Goal: Check status: Check status

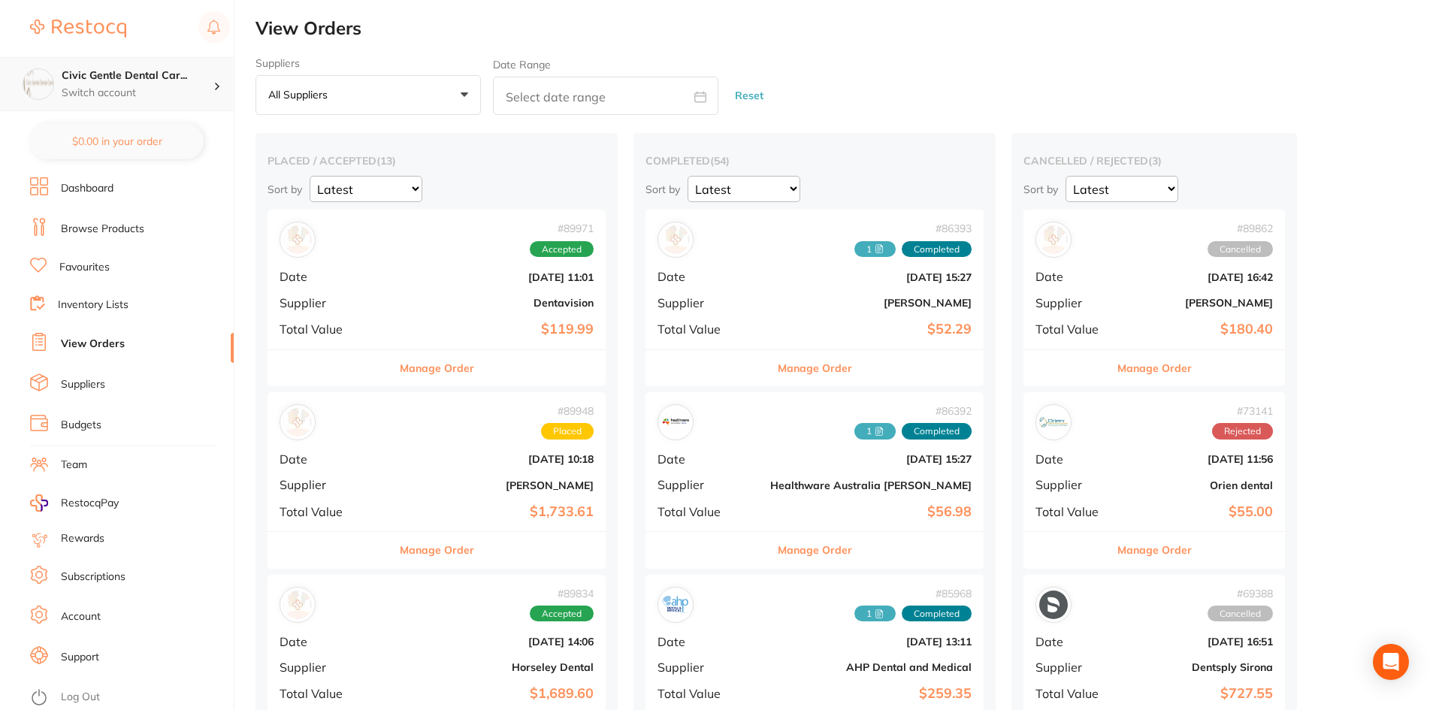
click at [213, 93] on div "Civic Gentle Dental Car... Switch account" at bounding box center [116, 84] width 233 height 54
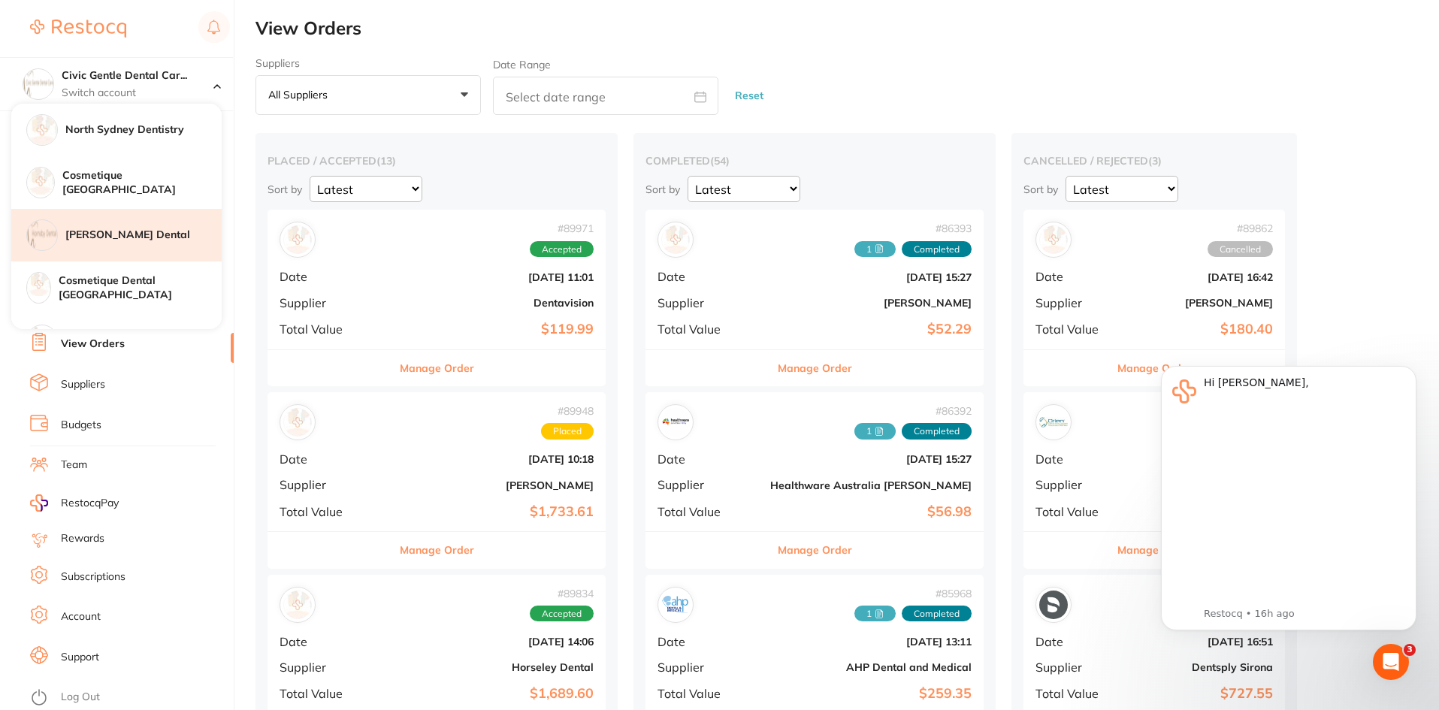
click at [83, 242] on h4 "[PERSON_NAME] Dental" at bounding box center [143, 235] width 156 height 15
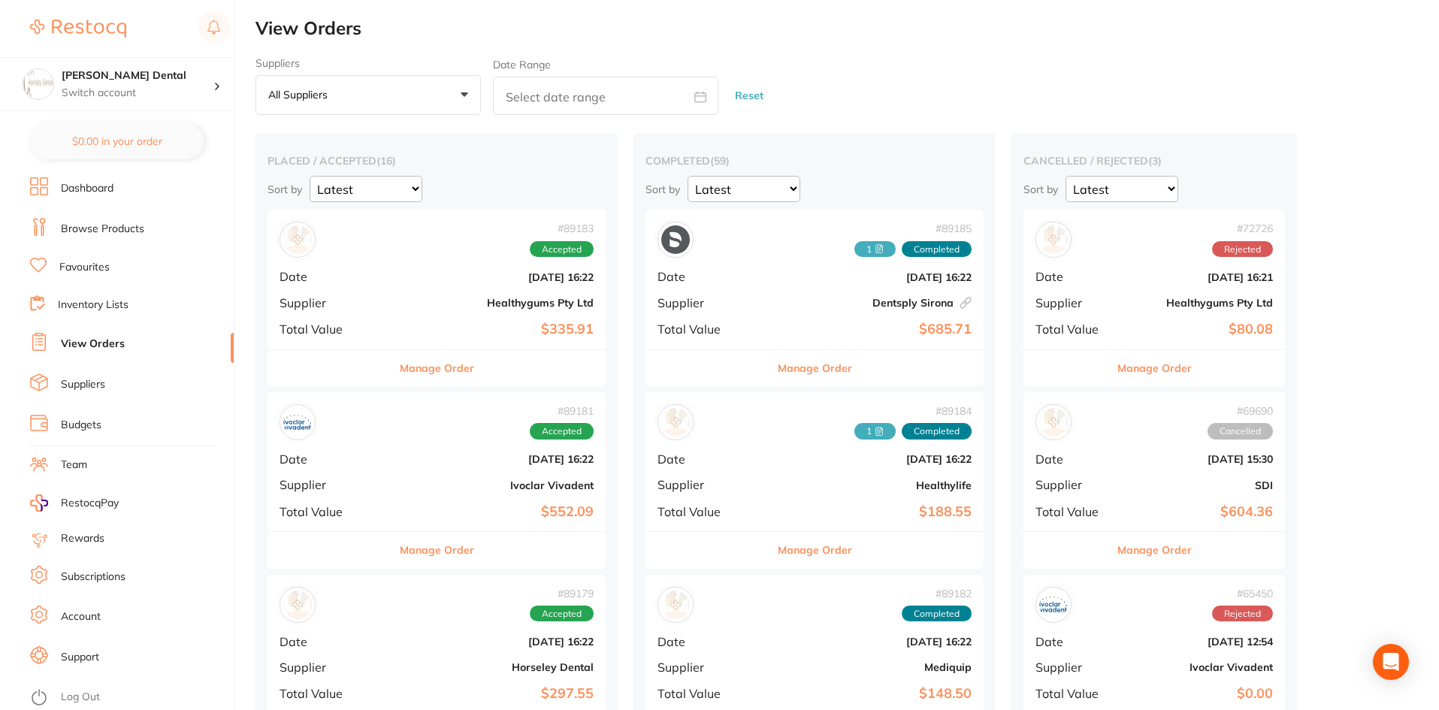
click at [620, 86] on input "text" at bounding box center [606, 96] width 226 height 38
select select "7"
select select "2025"
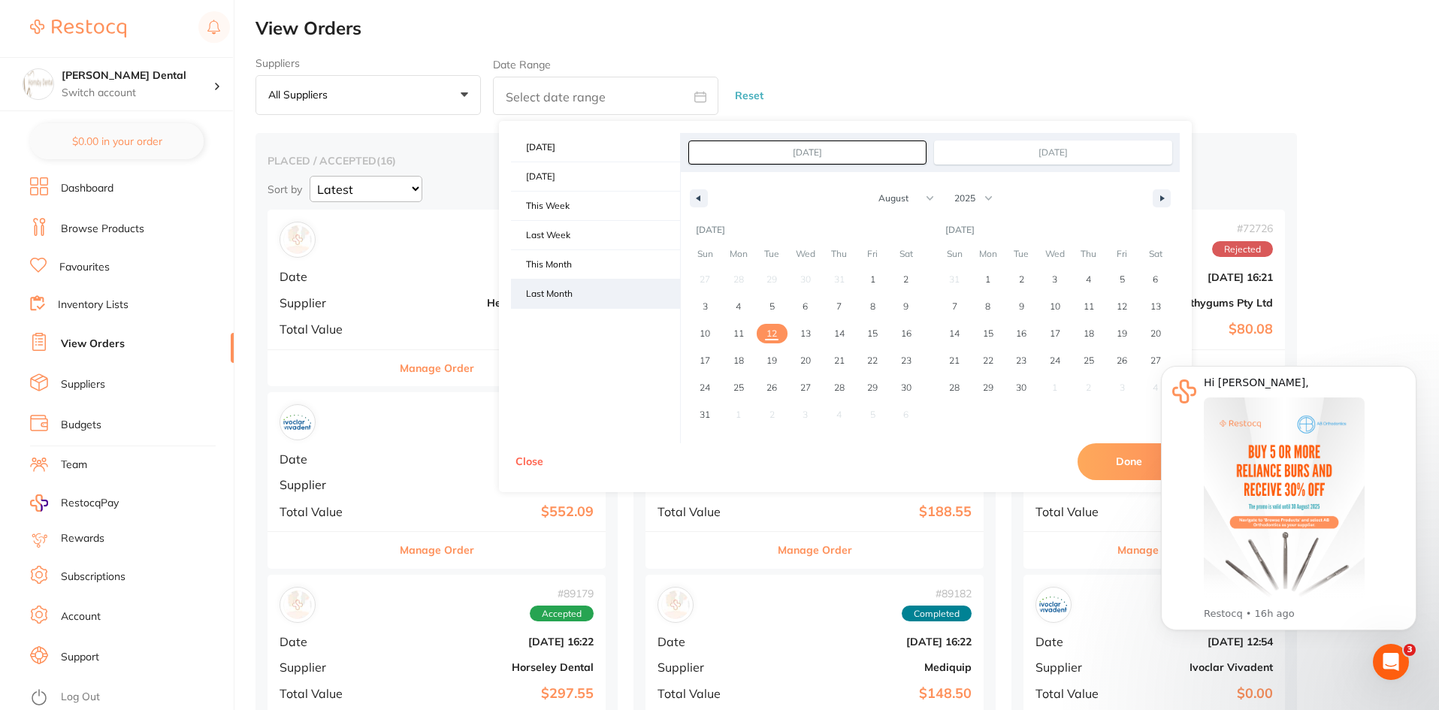
click at [594, 283] on span "Last Month" at bounding box center [595, 294] width 169 height 29
type input "Jul 1, 2025"
type input "Jul 31, 2025"
select select "6"
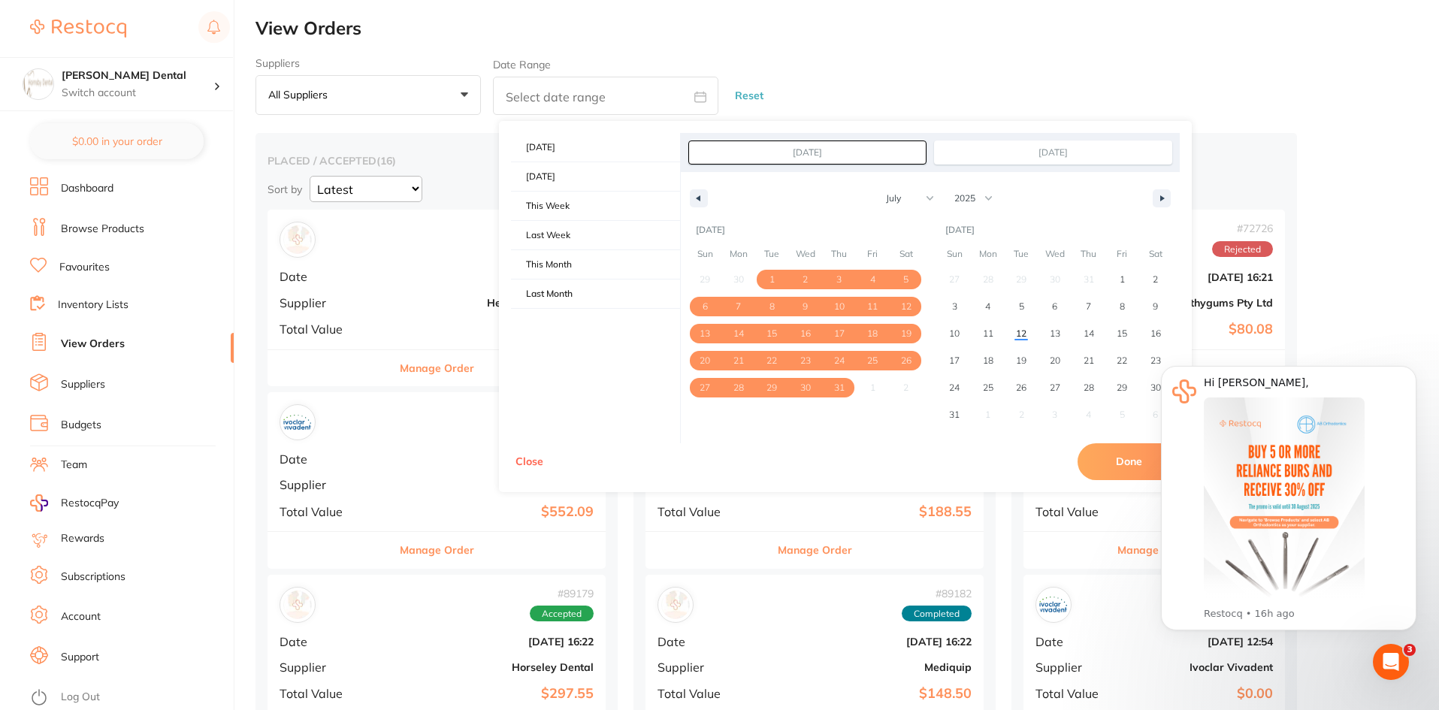
click at [1110, 465] on button "Done" at bounding box center [1129, 461] width 102 height 36
type input "Jul 1 2025 to Jul 31 2025"
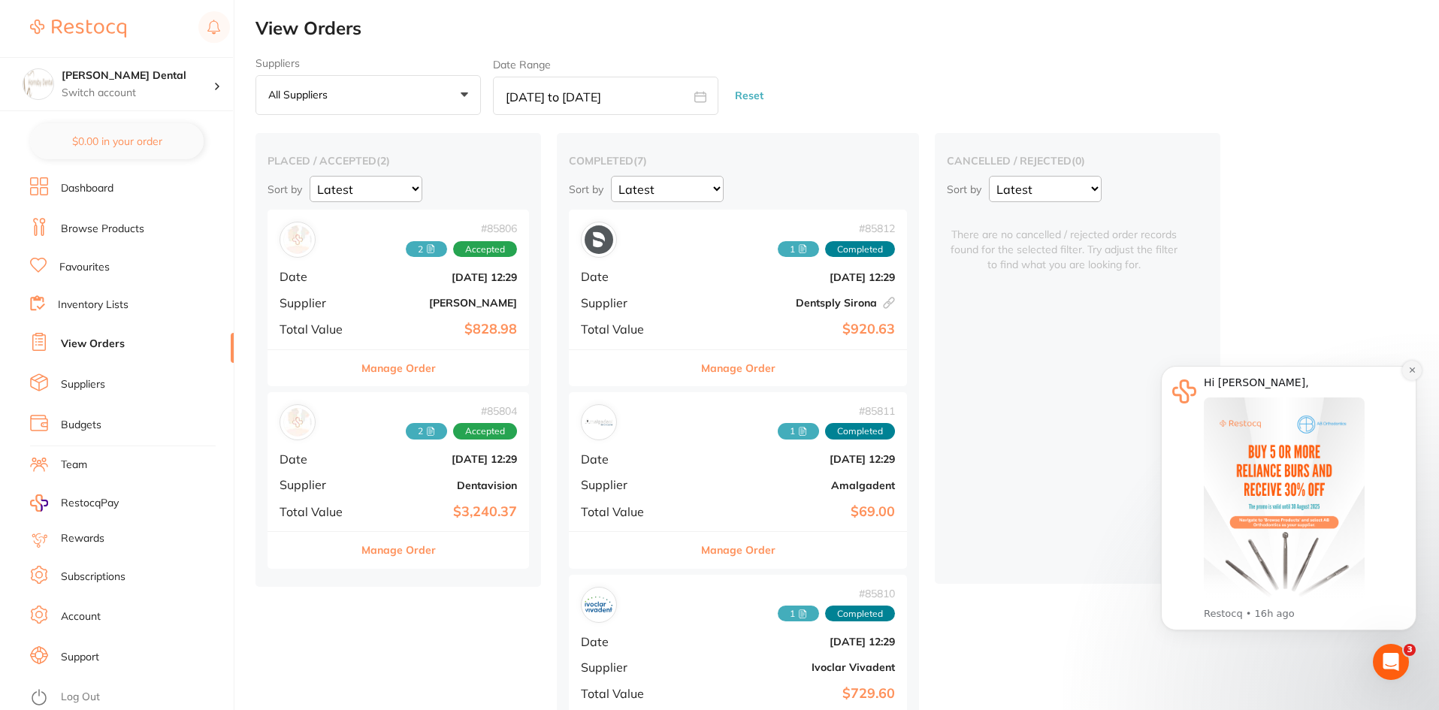
click at [1414, 374] on icon "Dismiss notification" at bounding box center [1413, 370] width 8 height 8
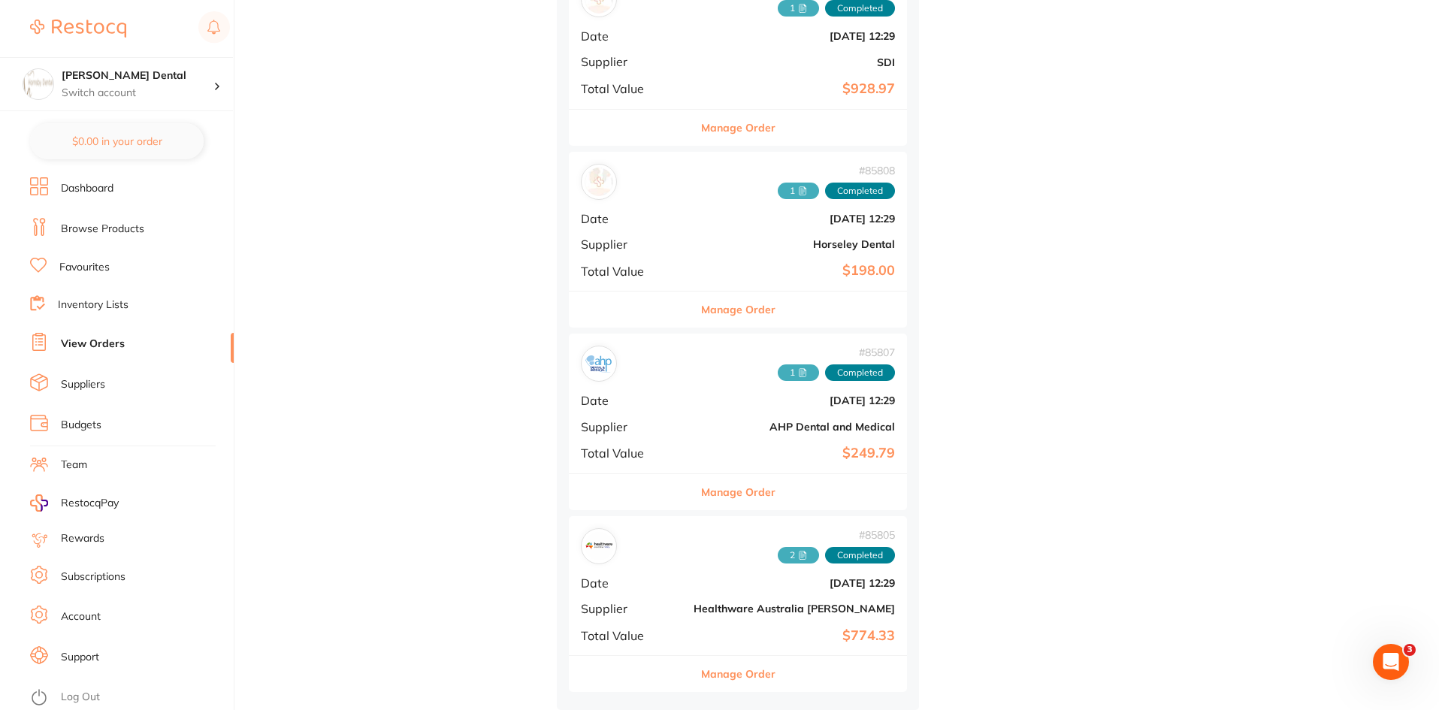
scroll to position [792, 0]
click at [1196, 153] on div "placed / accepted ( 2 ) Sort by Latest Notification # 85806 2 Accepted Date Jul…" at bounding box center [848, 27] width 1184 height 1365
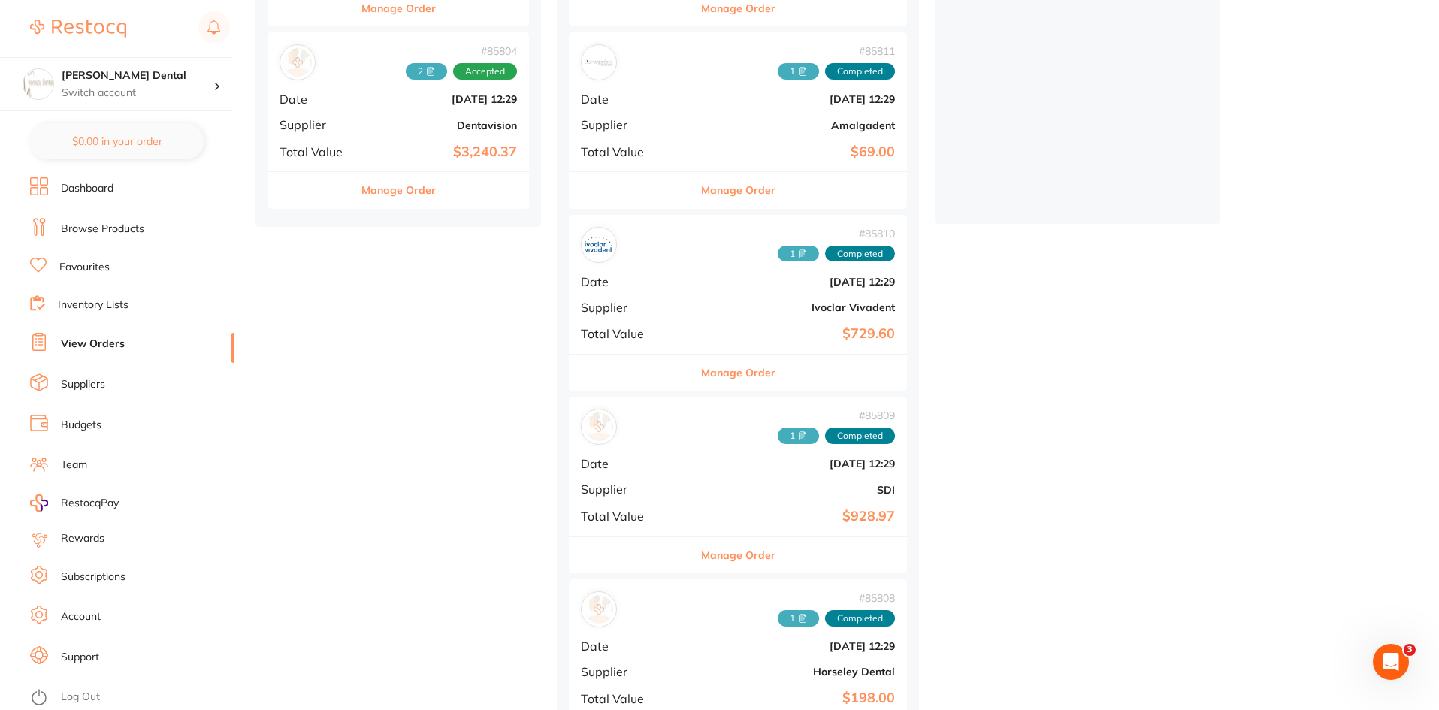
scroll to position [341, 0]
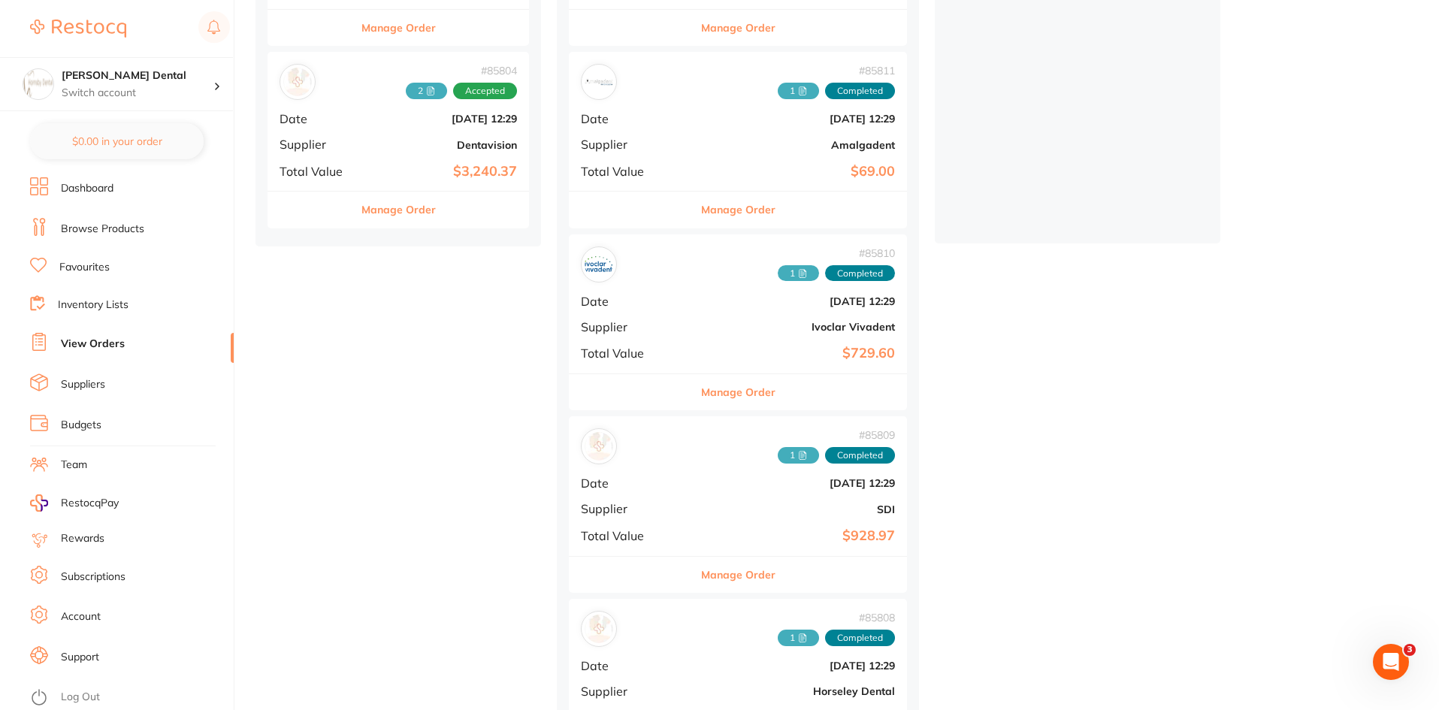
click at [778, 274] on span "1" at bounding box center [798, 273] width 41 height 17
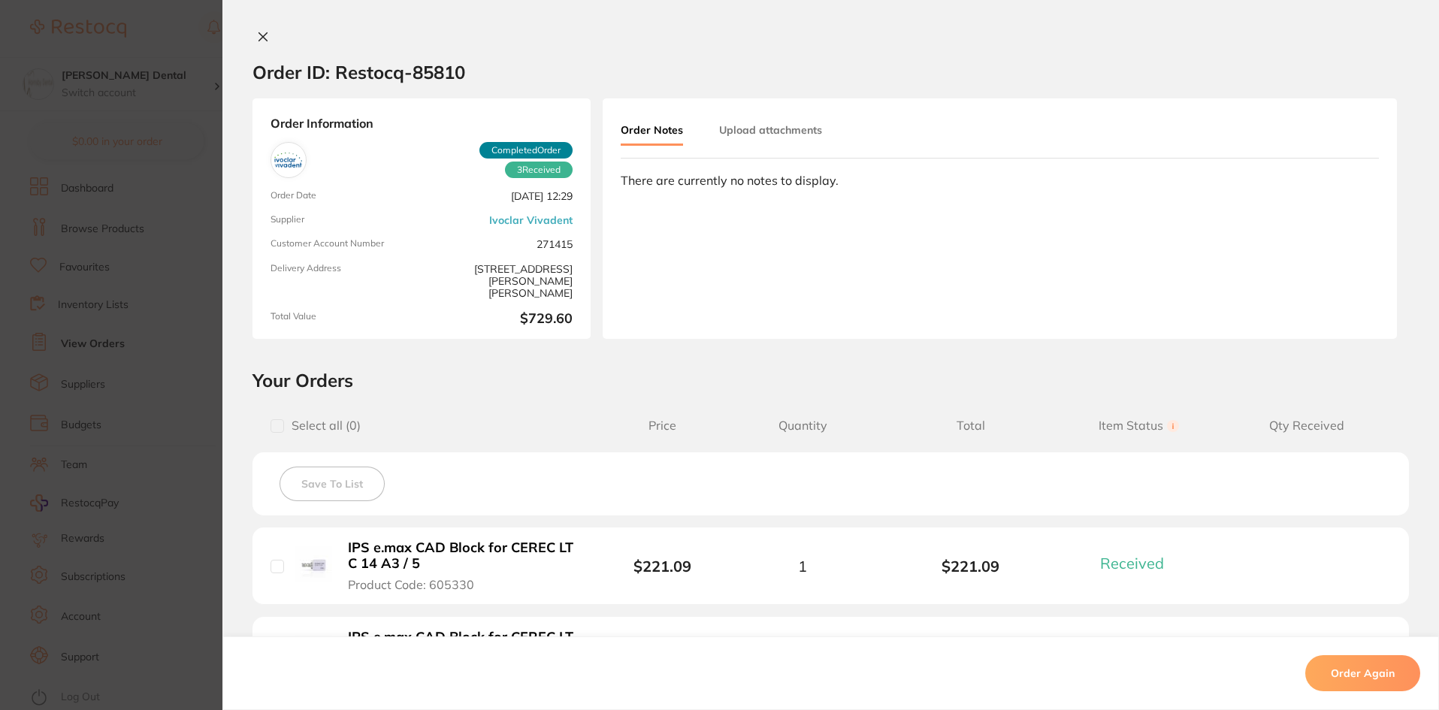
click at [754, 132] on button "Upload attachments" at bounding box center [770, 130] width 103 height 27
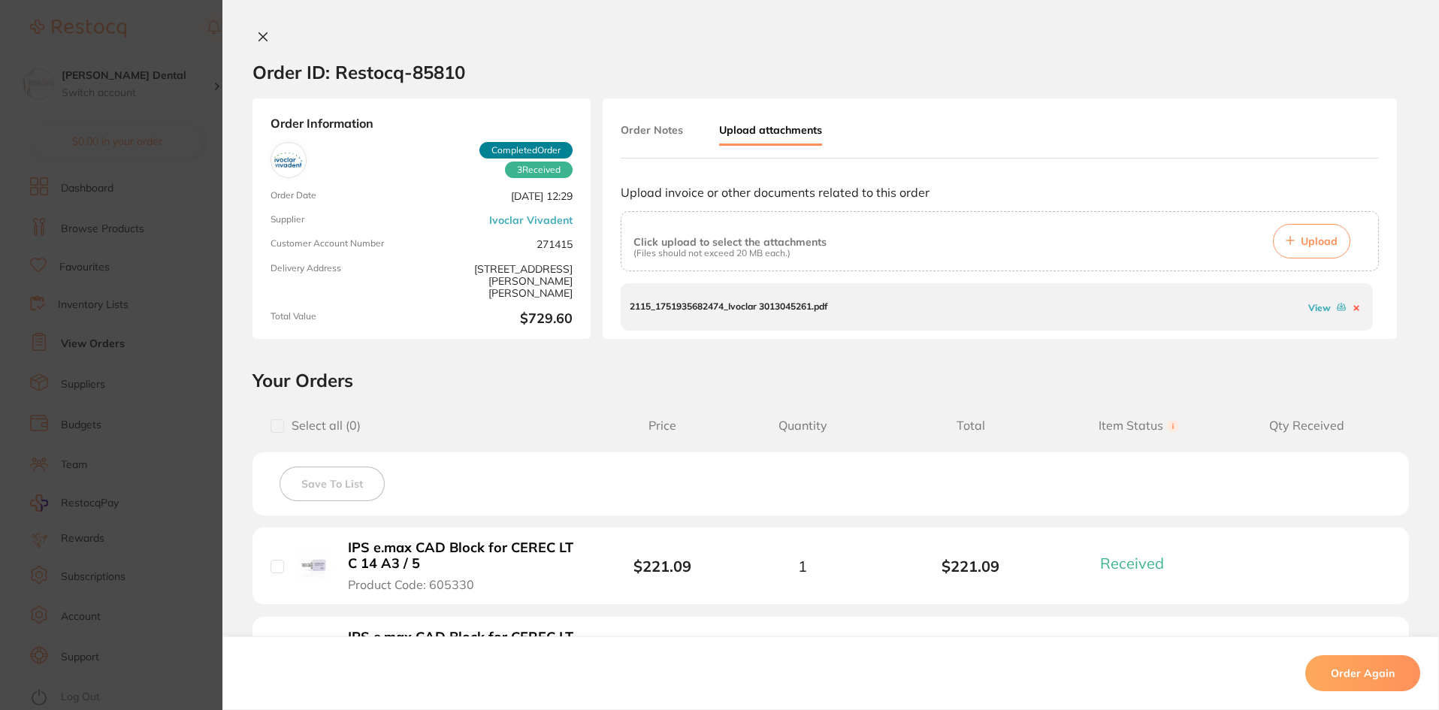
click at [1314, 307] on link "View" at bounding box center [1320, 307] width 23 height 11
